Goal: Task Accomplishment & Management: Manage account settings

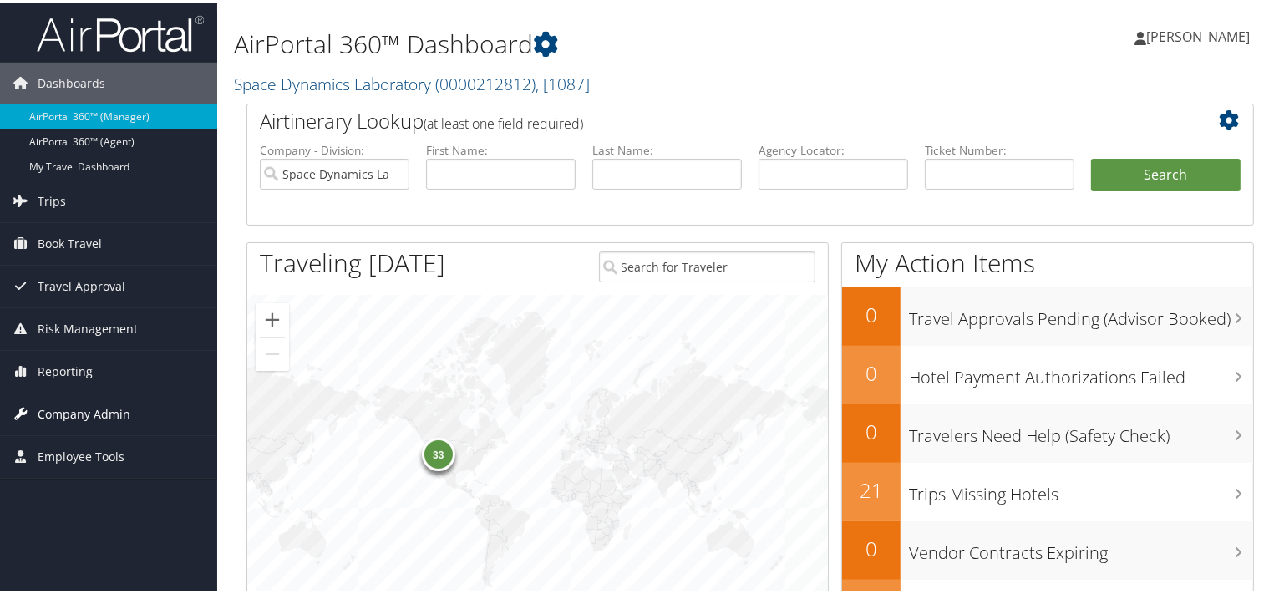
click at [84, 404] on span "Company Admin" at bounding box center [84, 411] width 93 height 42
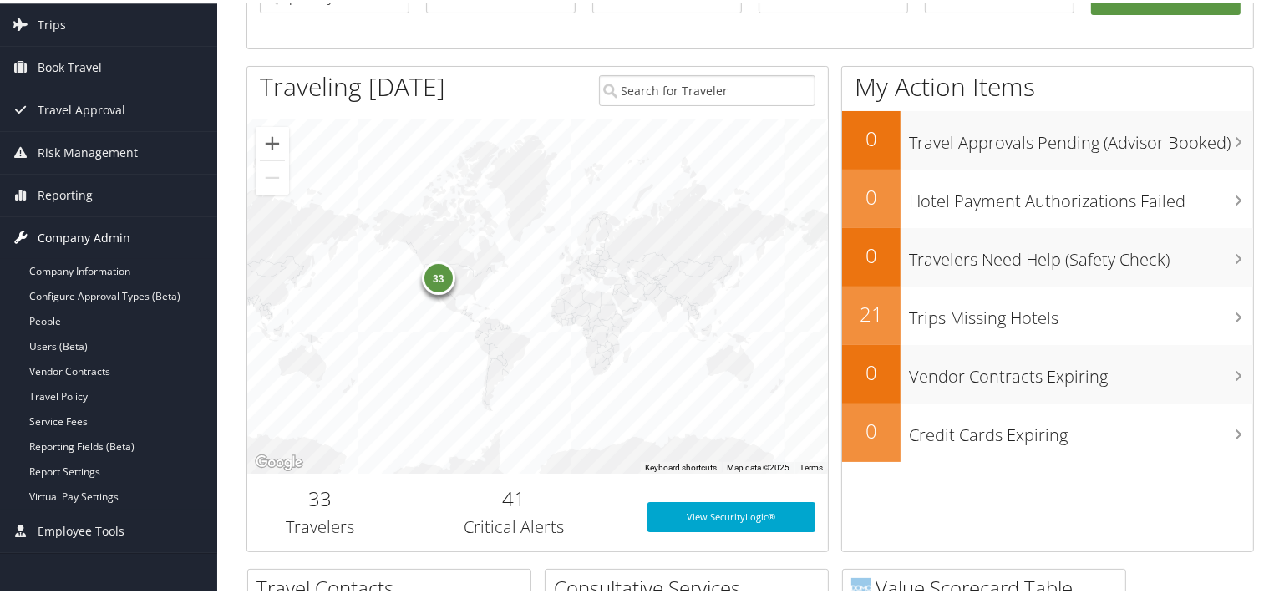
scroll to position [353, 0]
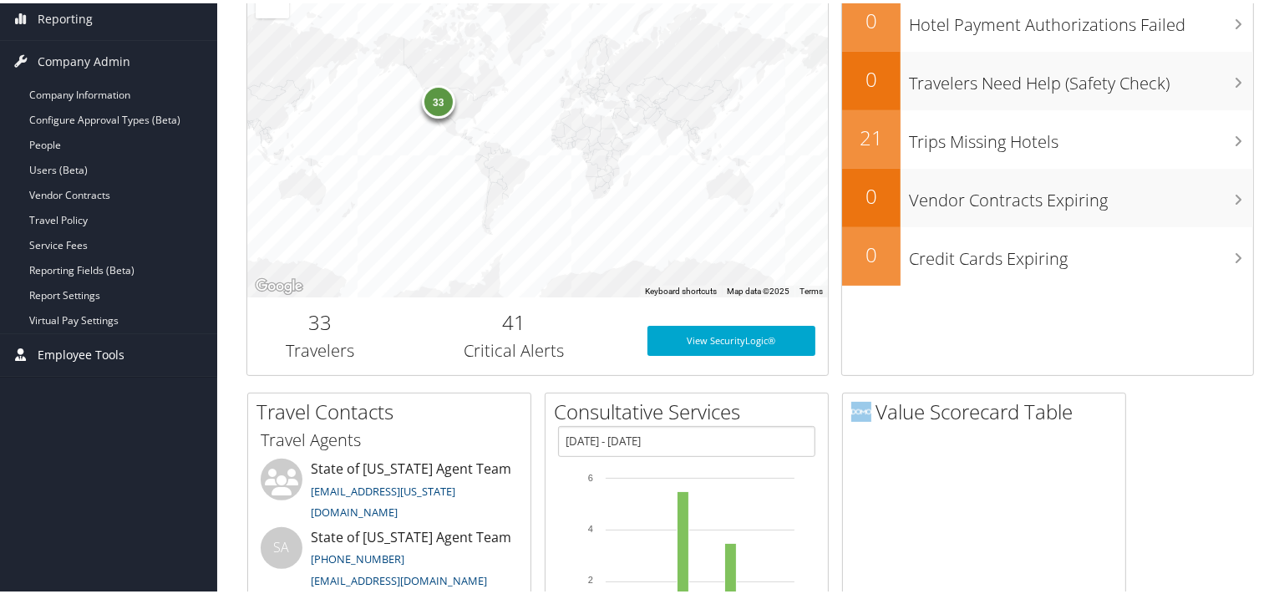
click at [64, 346] on span "Employee Tools" at bounding box center [81, 352] width 87 height 42
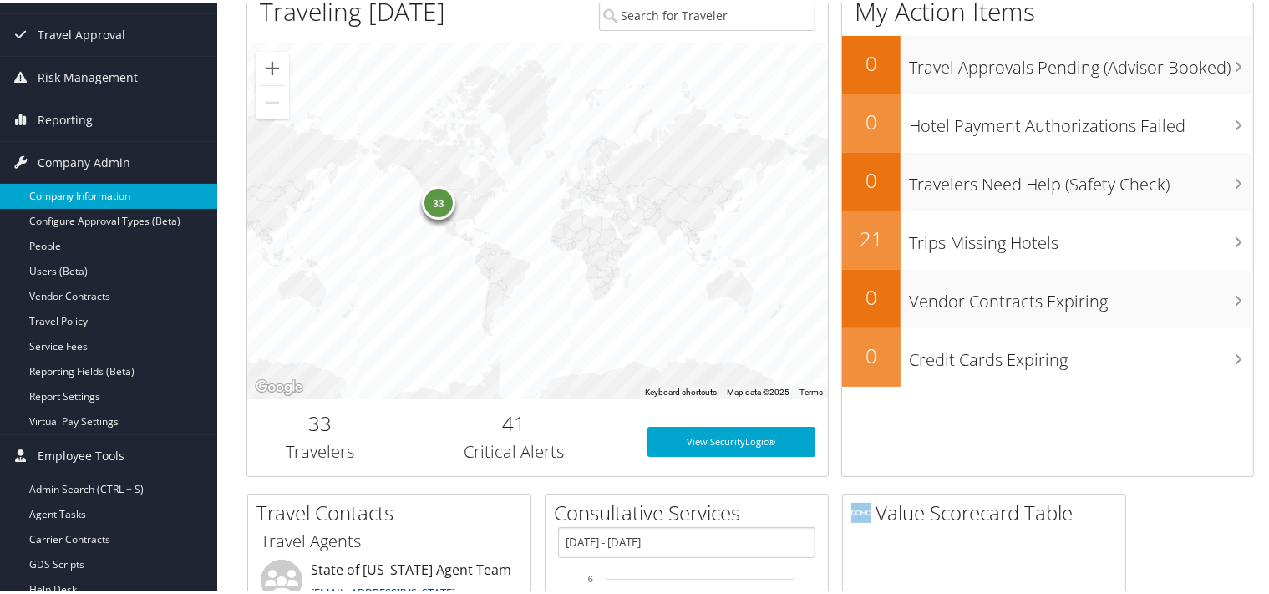
scroll to position [264, 0]
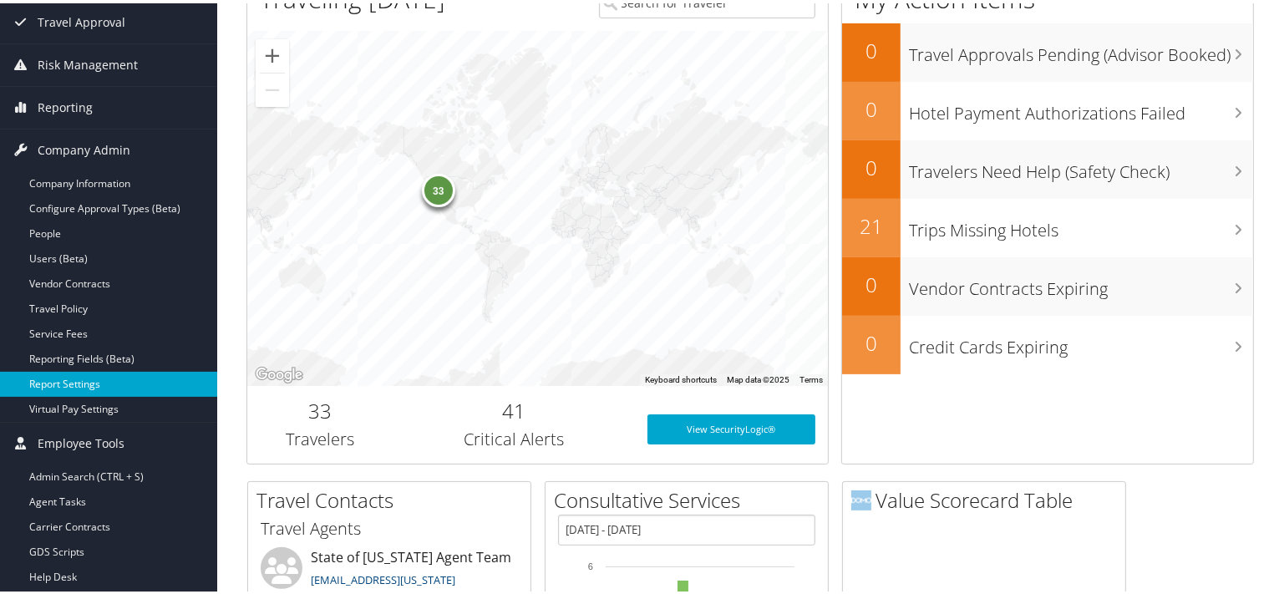
click at [105, 383] on link "Report Settings" at bounding box center [108, 380] width 217 height 25
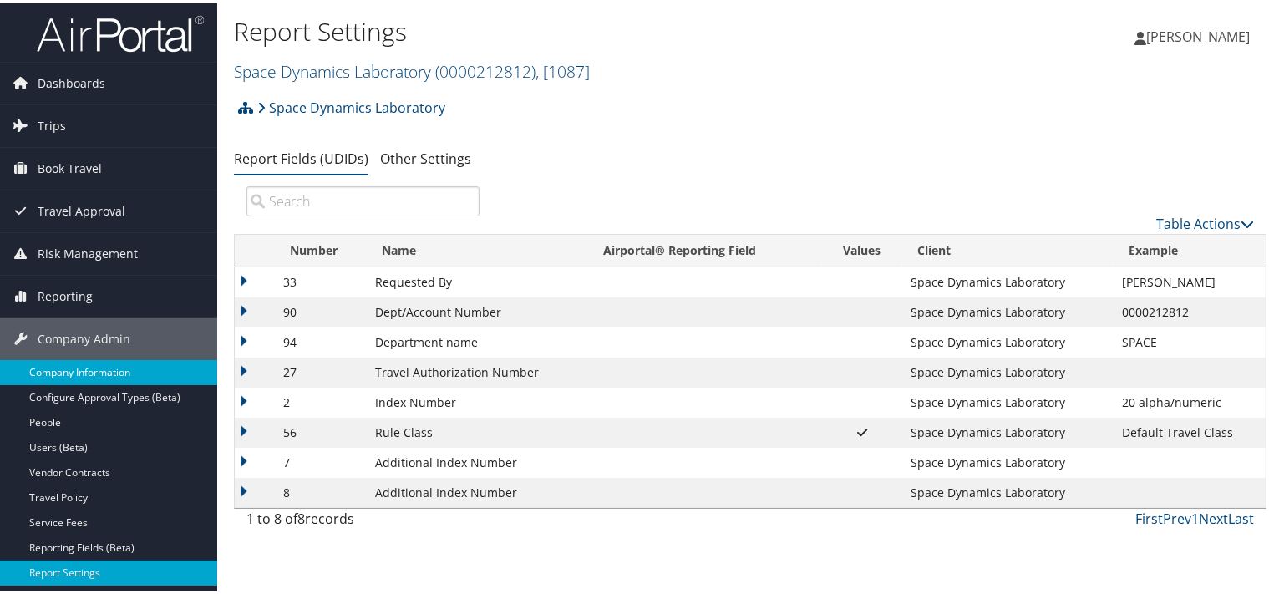
click at [112, 368] on link "Company Information" at bounding box center [108, 369] width 217 height 25
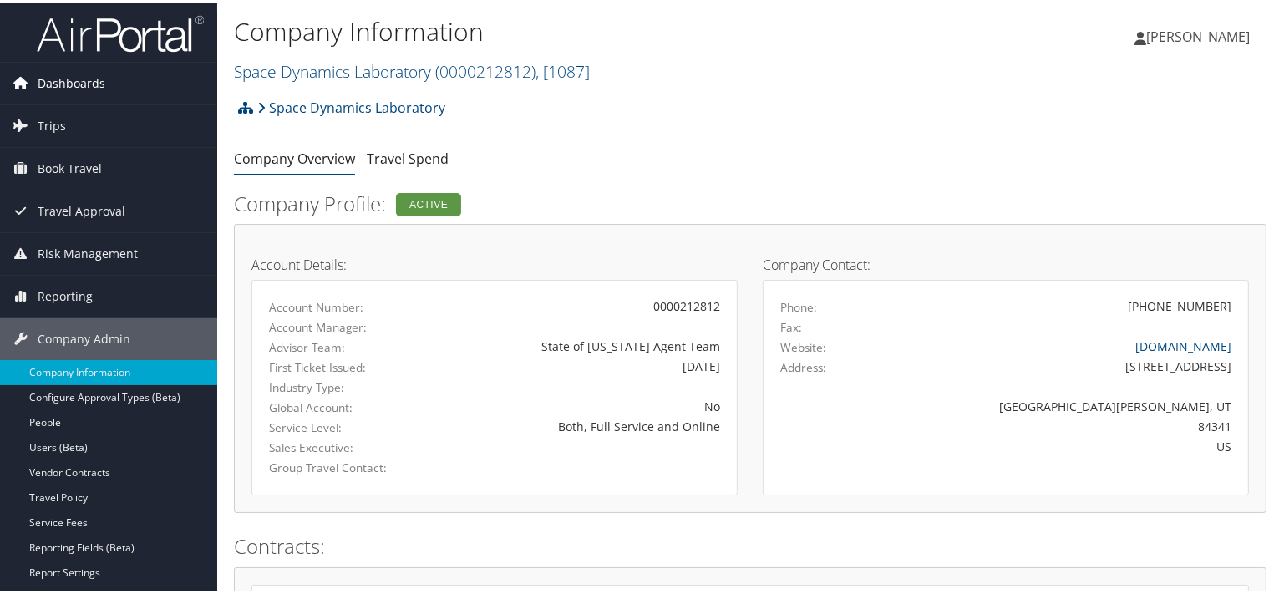
click at [69, 80] on span "Dashboards" at bounding box center [72, 80] width 68 height 42
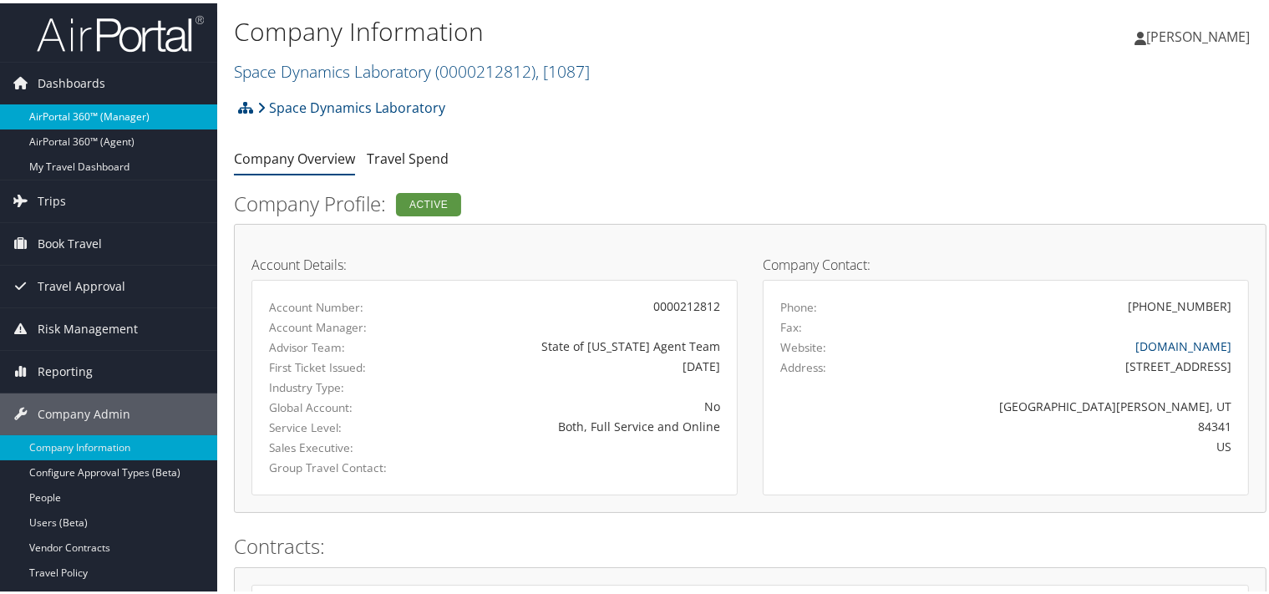
click at [56, 114] on link "AirPortal 360™ (Manager)" at bounding box center [108, 113] width 217 height 25
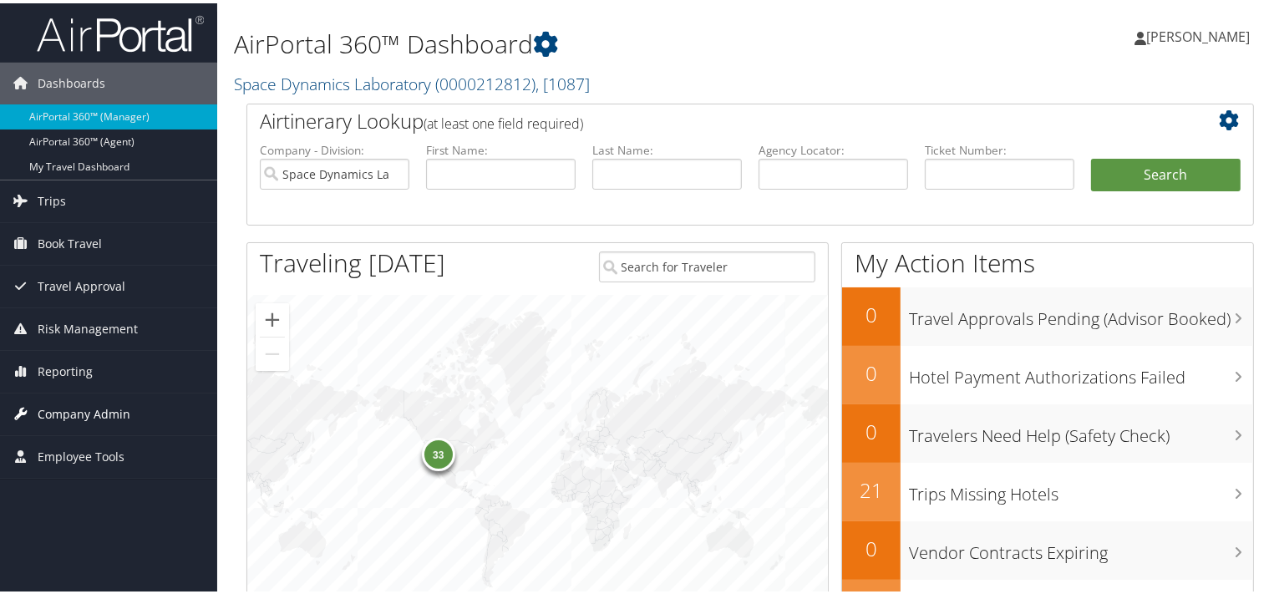
click at [64, 413] on span "Company Admin" at bounding box center [84, 411] width 93 height 42
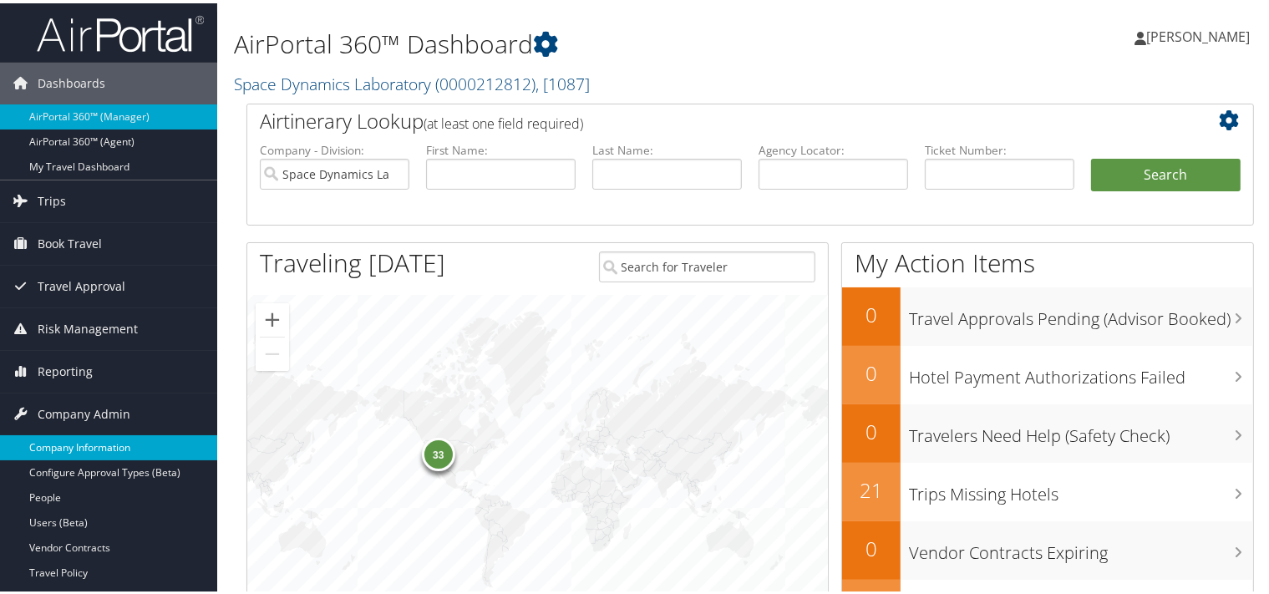
scroll to position [88, 0]
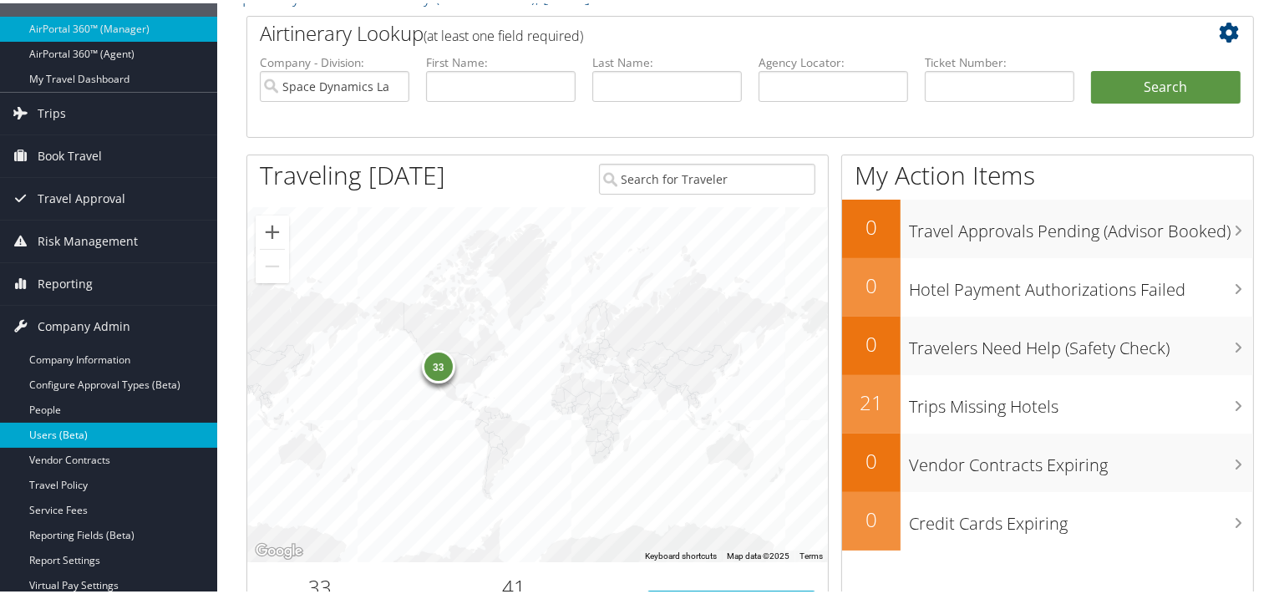
click at [105, 432] on link "Users (Beta)" at bounding box center [108, 431] width 217 height 25
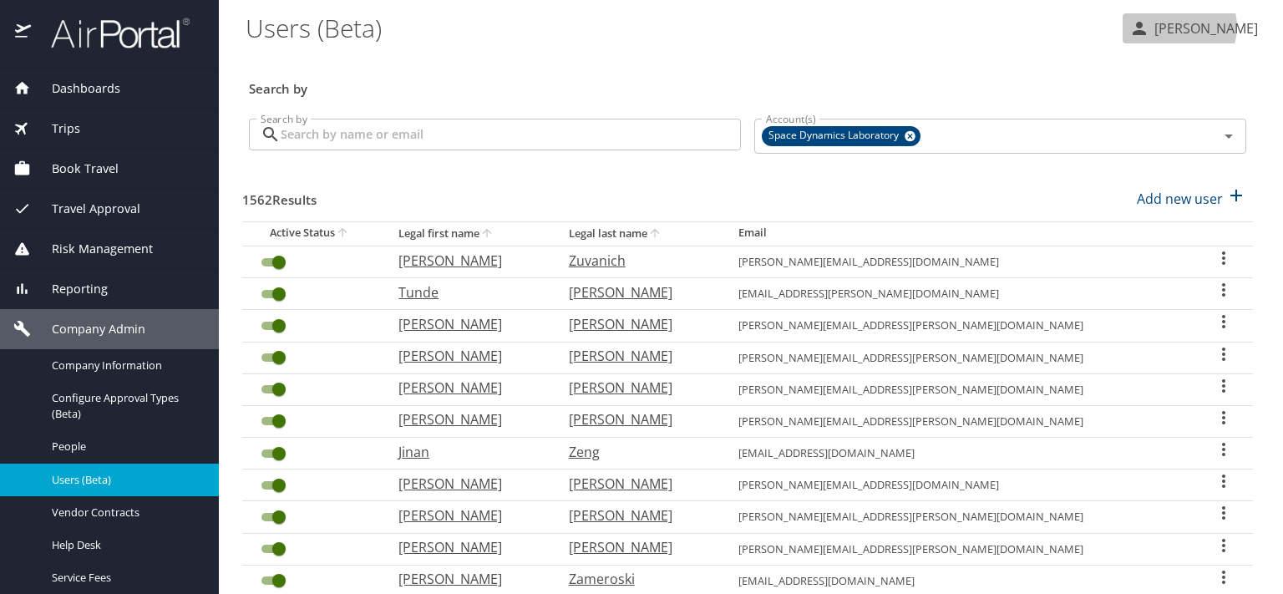
click at [1195, 27] on p "Laurie Page" at bounding box center [1204, 28] width 109 height 20
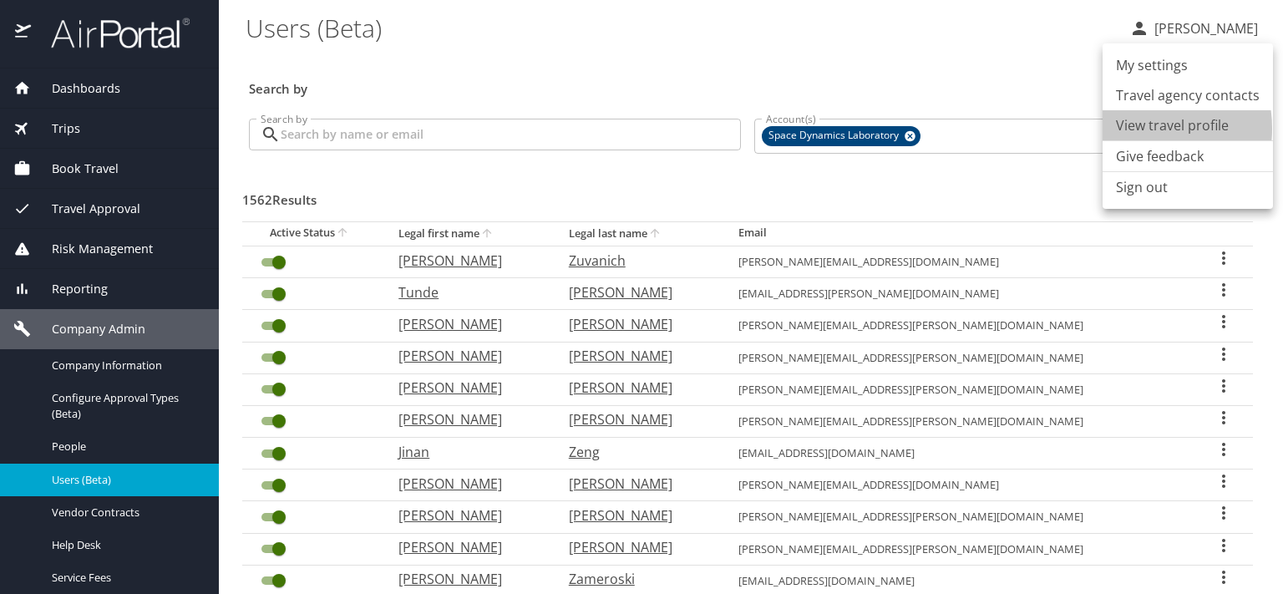
click at [1134, 129] on li "View travel profile" at bounding box center [1188, 125] width 170 height 30
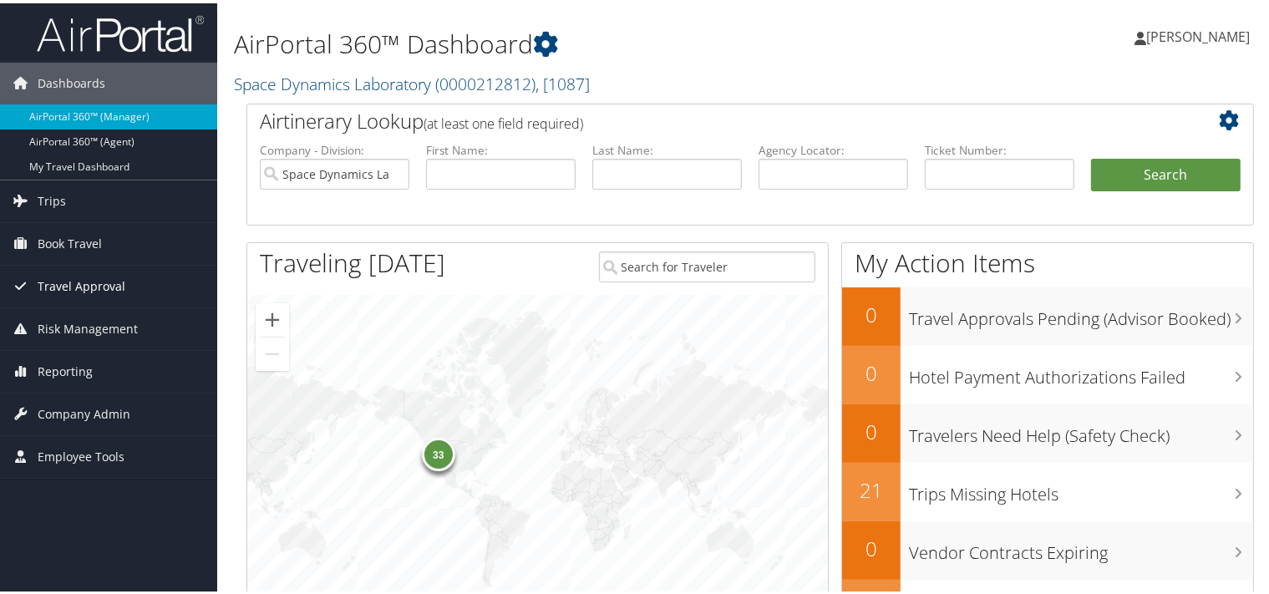
click at [106, 279] on span "Travel Approval" at bounding box center [82, 283] width 88 height 42
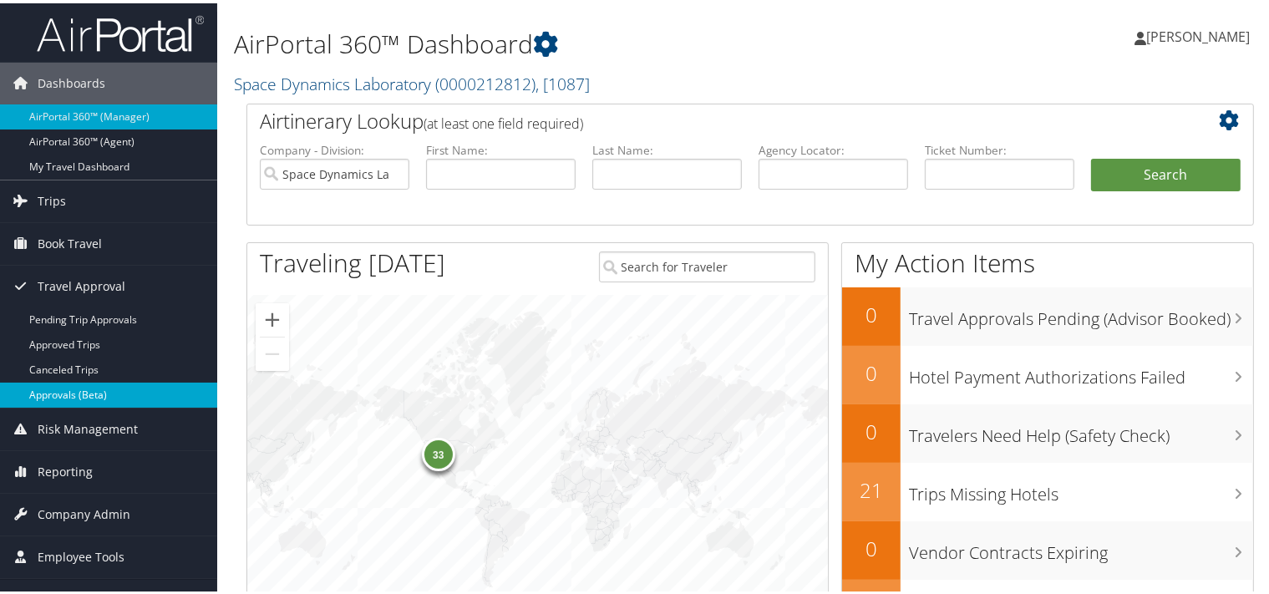
click at [66, 392] on link "Approvals (Beta)" at bounding box center [108, 391] width 217 height 25
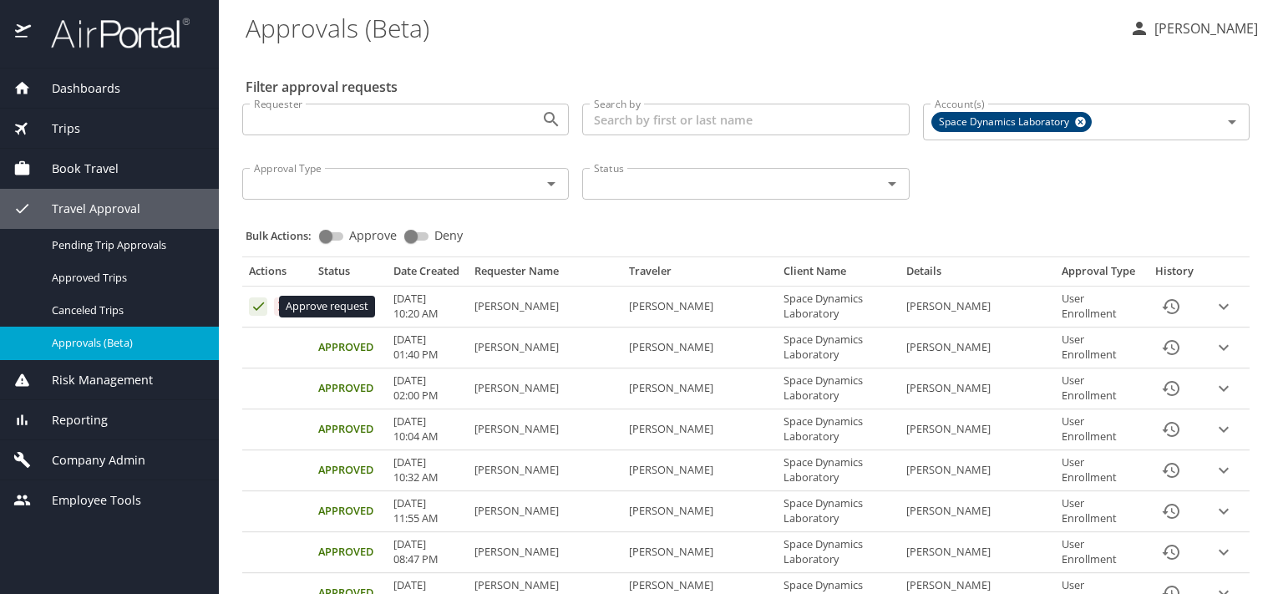
click at [253, 306] on icon "Approval table" at bounding box center [259, 306] width 16 height 16
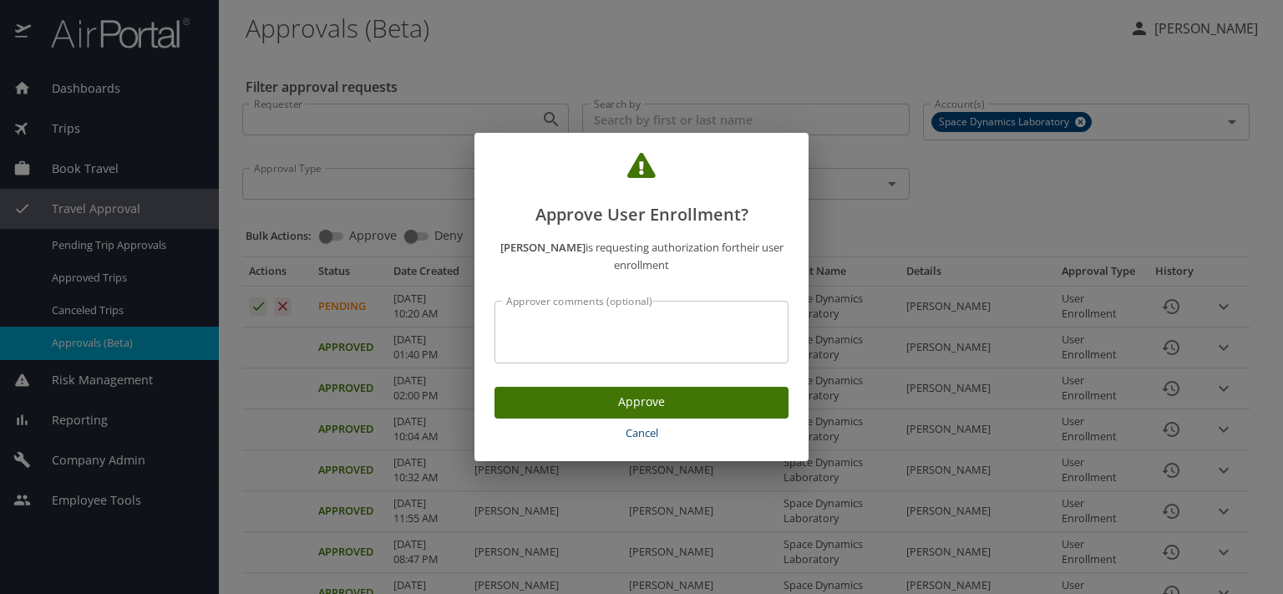
click at [564, 402] on span "Approve" at bounding box center [641, 402] width 267 height 21
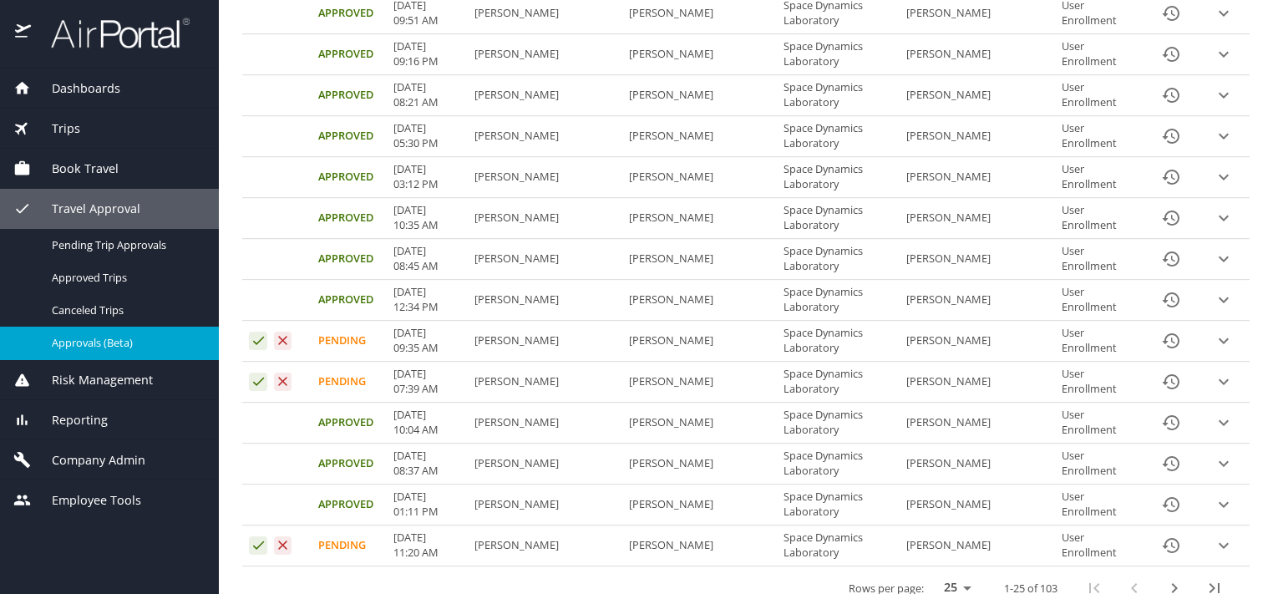
scroll to position [754, 0]
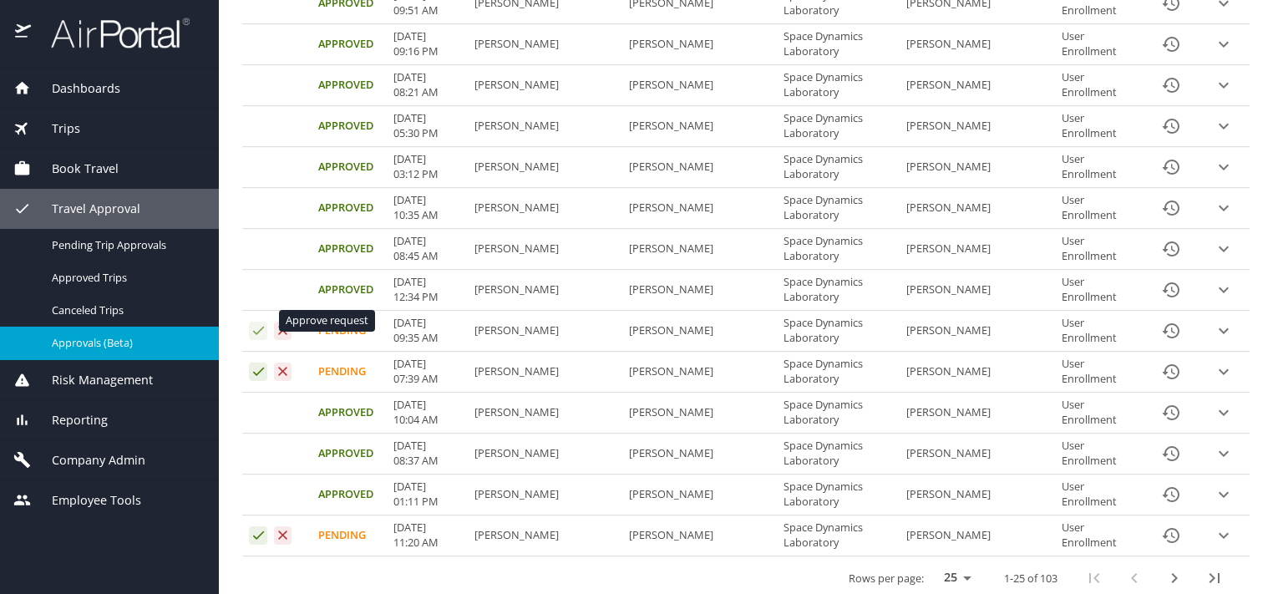
click at [252, 323] on icon "Approval table" at bounding box center [259, 331] width 16 height 16
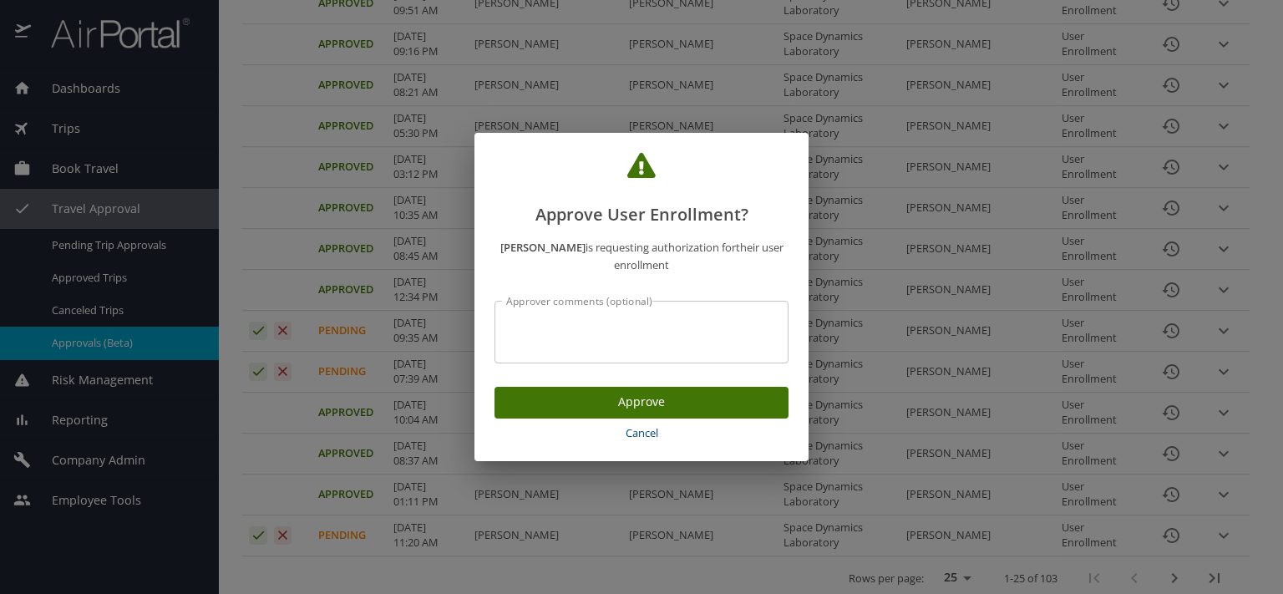
click at [627, 402] on span "Approve" at bounding box center [641, 402] width 267 height 21
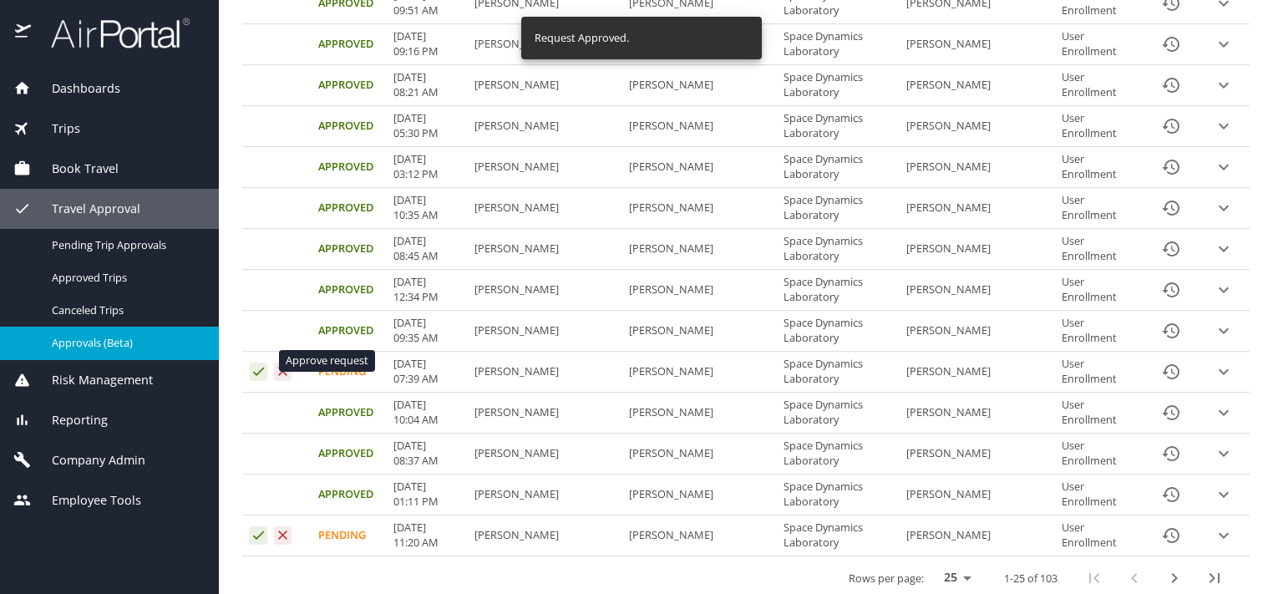
click at [258, 368] on icon "Approval table" at bounding box center [258, 372] width 11 height 8
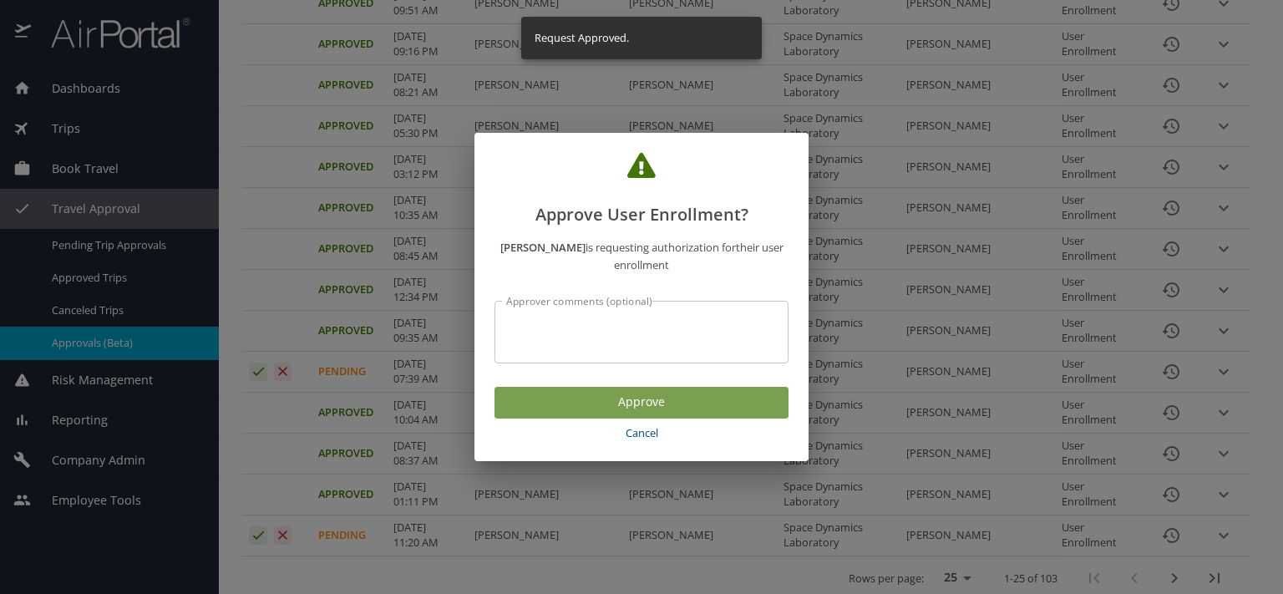
click at [725, 404] on span "Approve" at bounding box center [641, 402] width 267 height 21
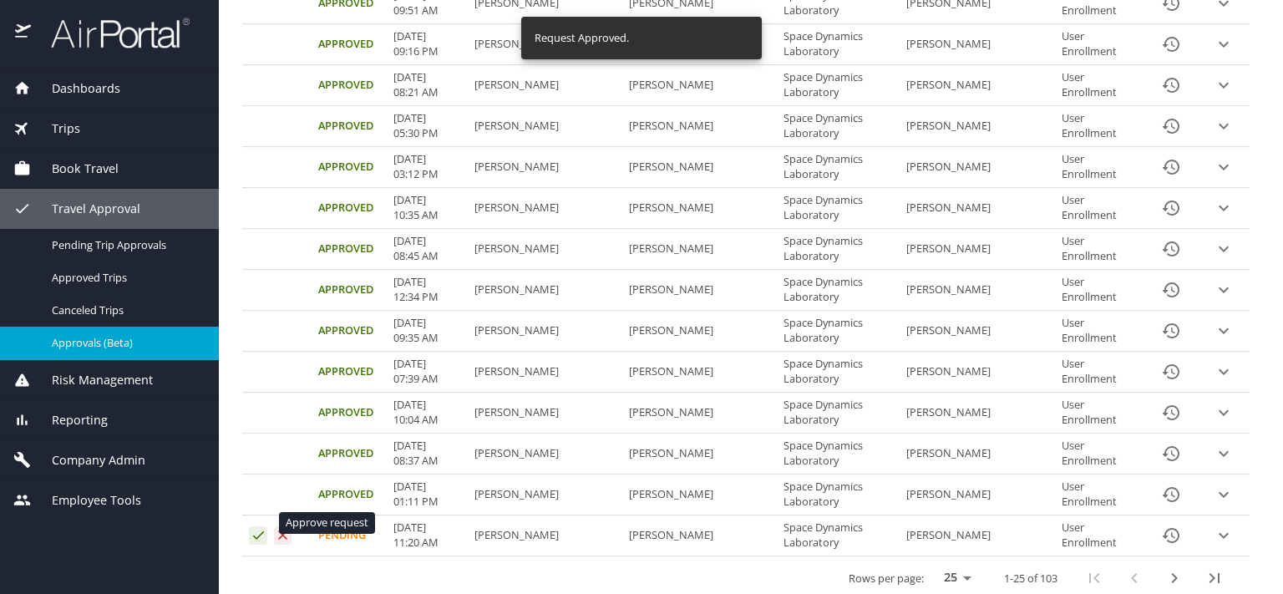
click at [254, 531] on icon "Approval table" at bounding box center [258, 535] width 11 height 8
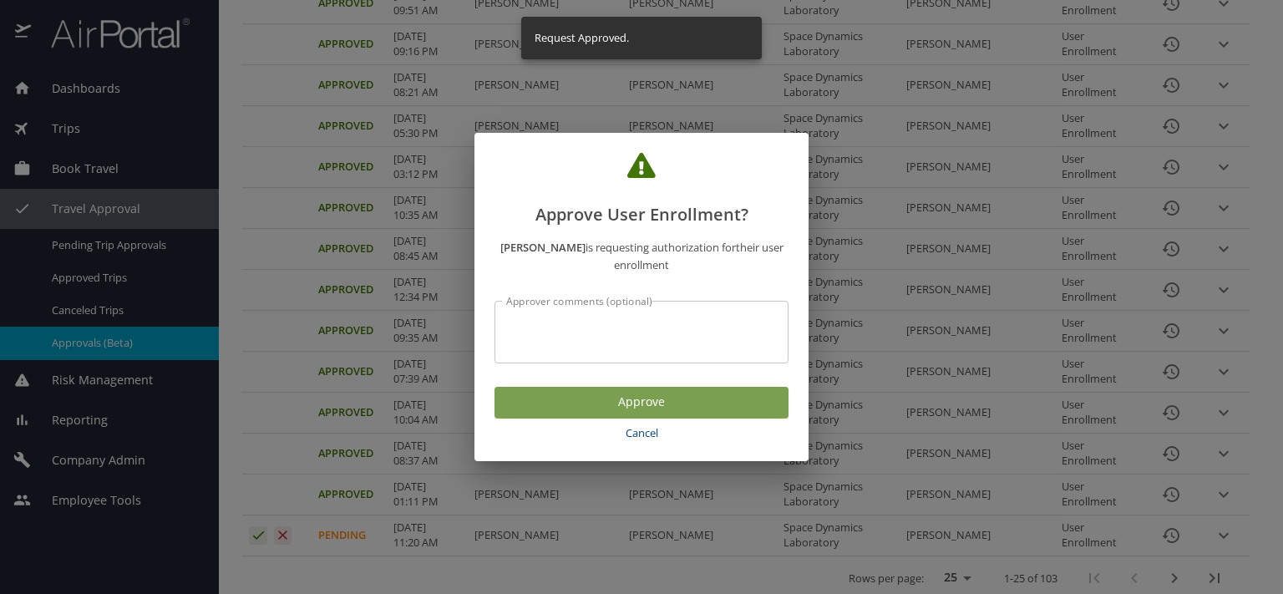
click at [565, 413] on button "Approve" at bounding box center [642, 403] width 294 height 33
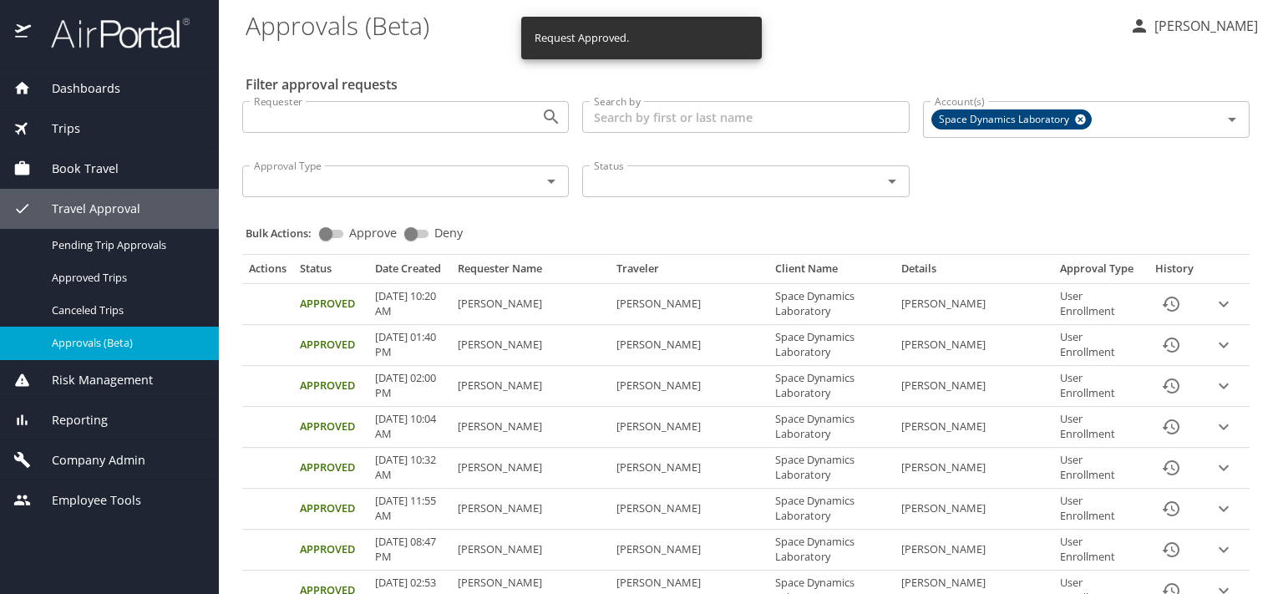
scroll to position [0, 0]
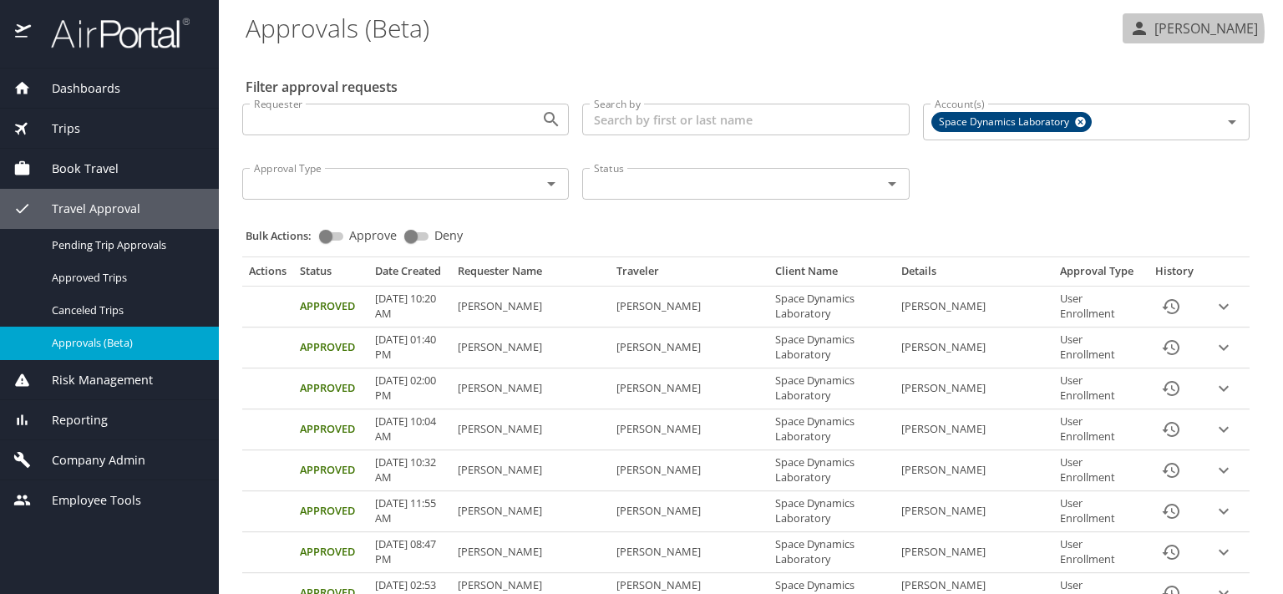
click at [1209, 32] on p "Laurie Page" at bounding box center [1204, 28] width 109 height 20
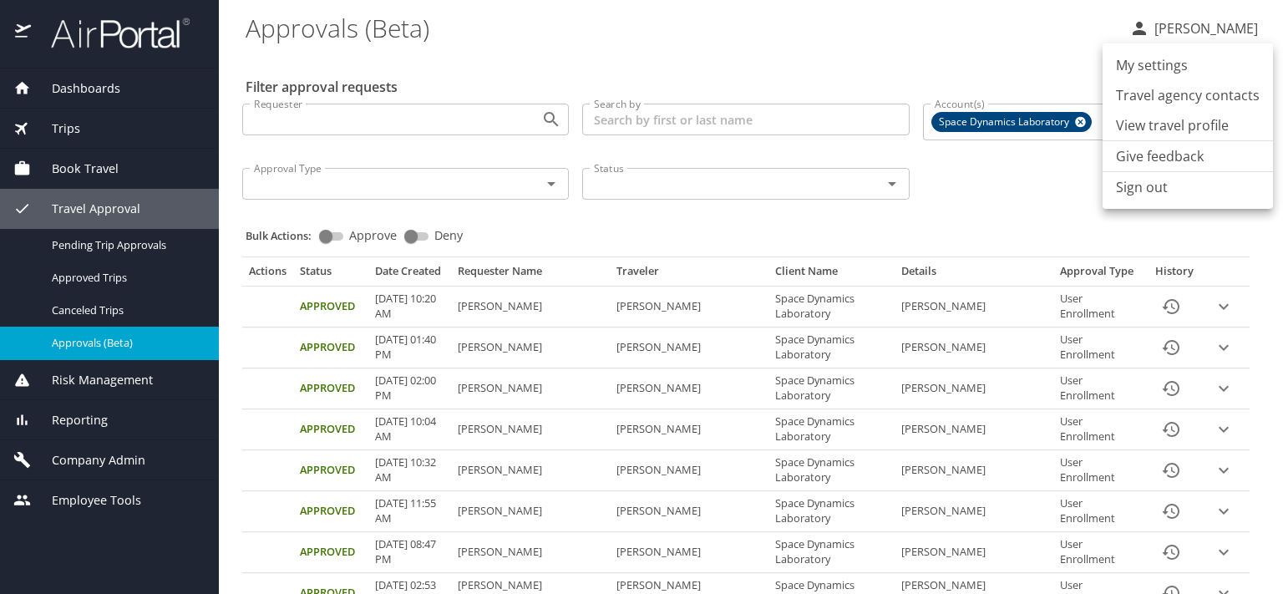
click at [1140, 189] on li "Sign out" at bounding box center [1188, 187] width 170 height 30
